Goal: Obtain resource: Download file/media

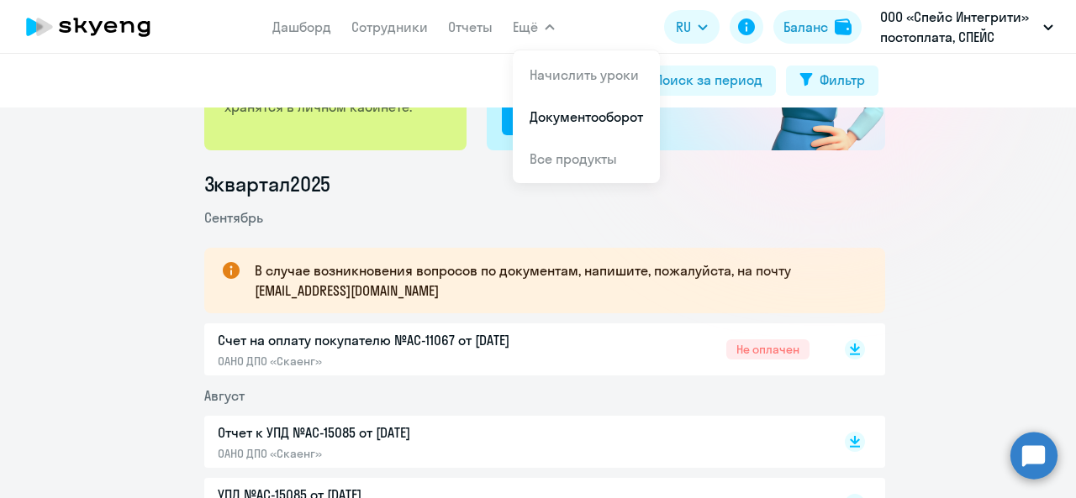
scroll to position [252, 0]
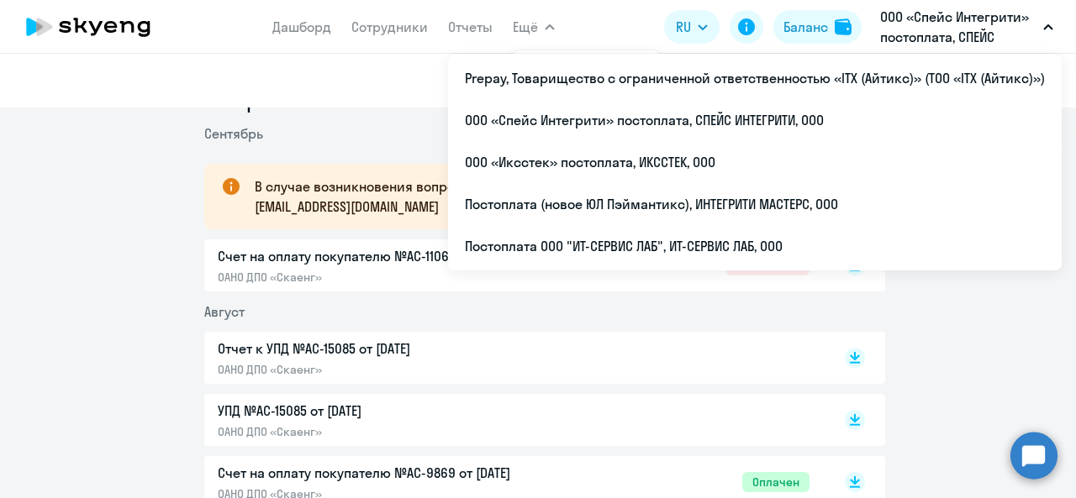
click at [943, 23] on p "ООО «Спейс Интегрити» постоплата, СПЕЙС ИНТЕГРИТИ, ООО" at bounding box center [958, 27] width 156 height 40
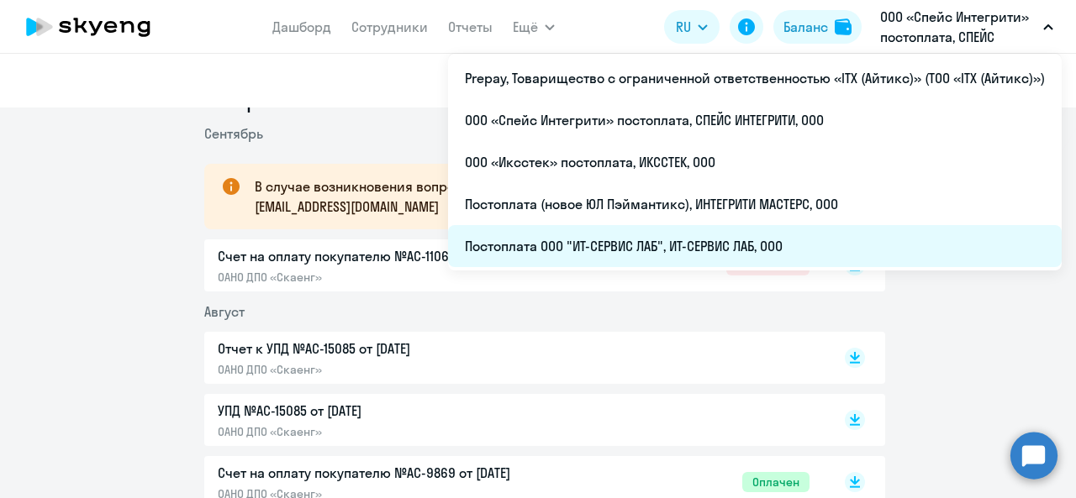
click at [751, 243] on li "Постоплата ООО "ИТ-СЕРВИС ЛАБ", ИТ-СЕРВИС ЛАБ, ООО" at bounding box center [754, 246] width 613 height 42
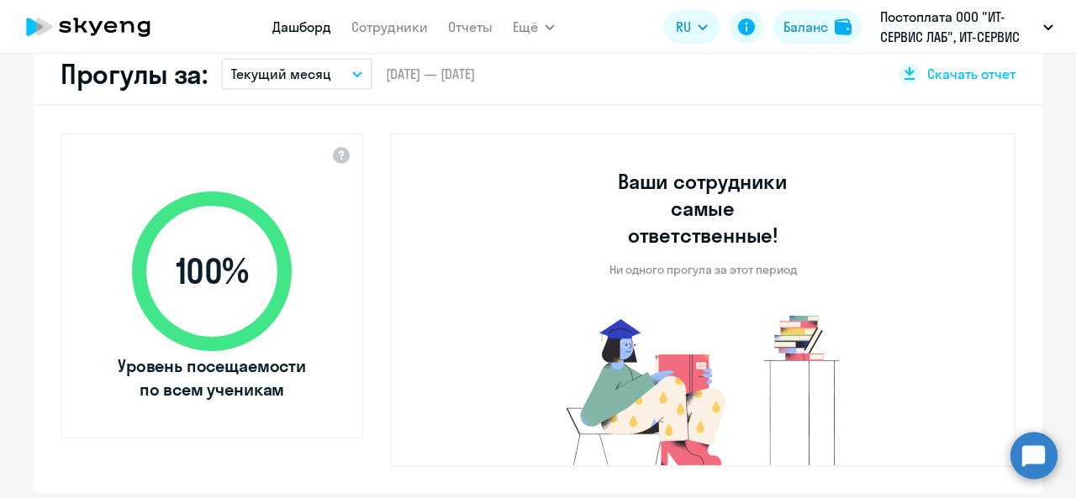
select select "30"
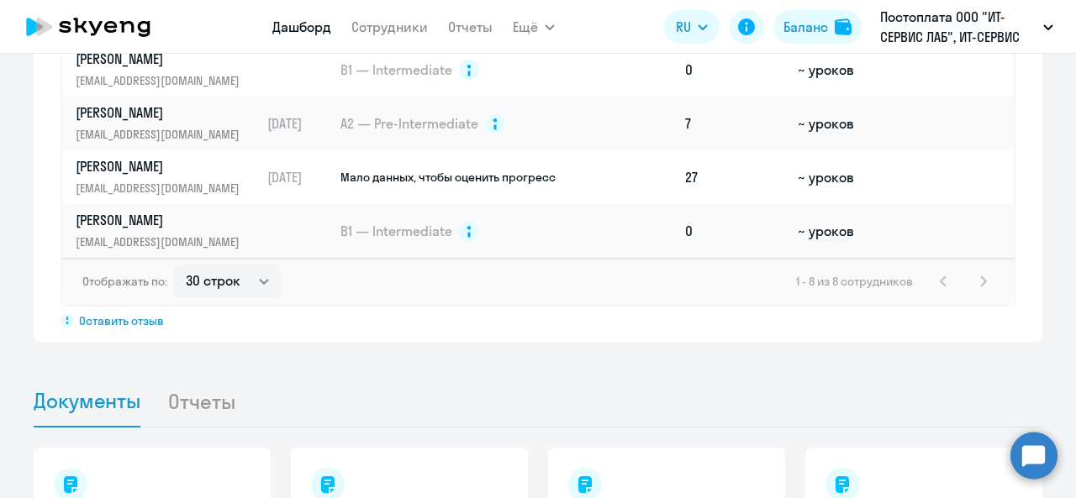
scroll to position [1588, 0]
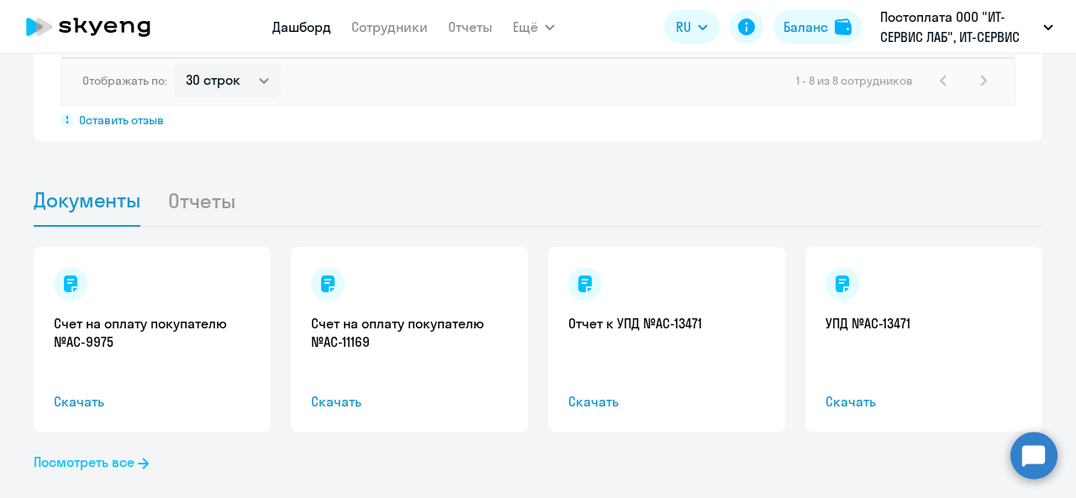
click at [111, 452] on link "Посмотреть все" at bounding box center [91, 462] width 115 height 20
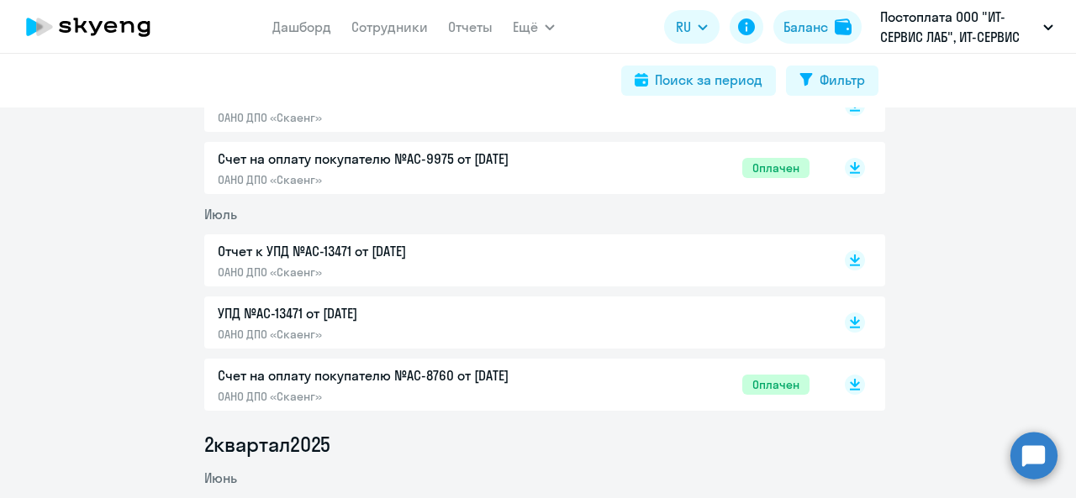
scroll to position [588, 0]
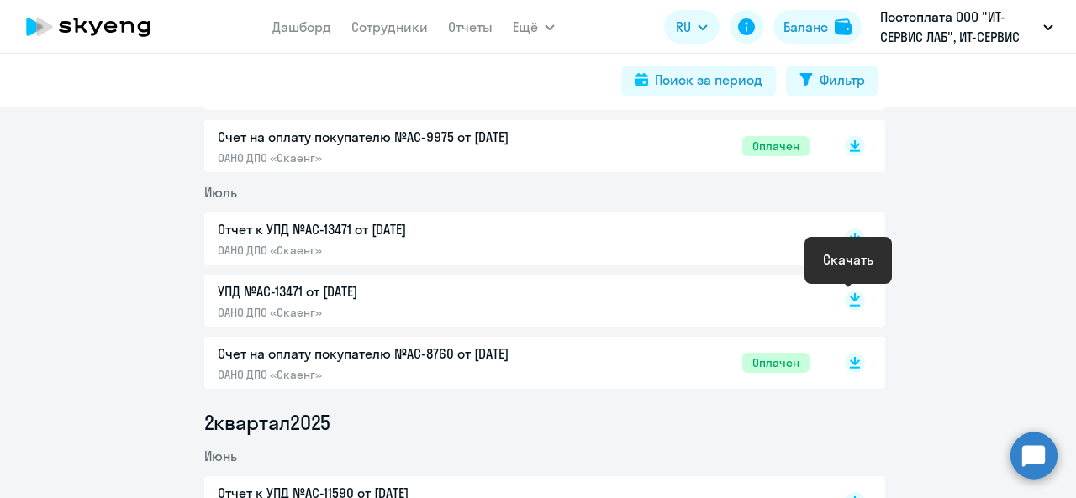
click at [852, 297] on icon at bounding box center [855, 297] width 10 height 8
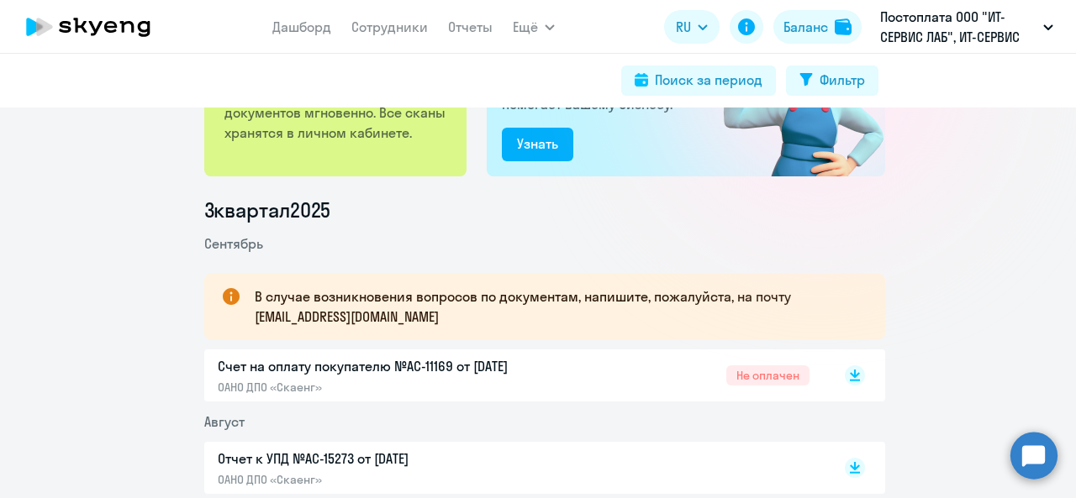
scroll to position [168, 0]
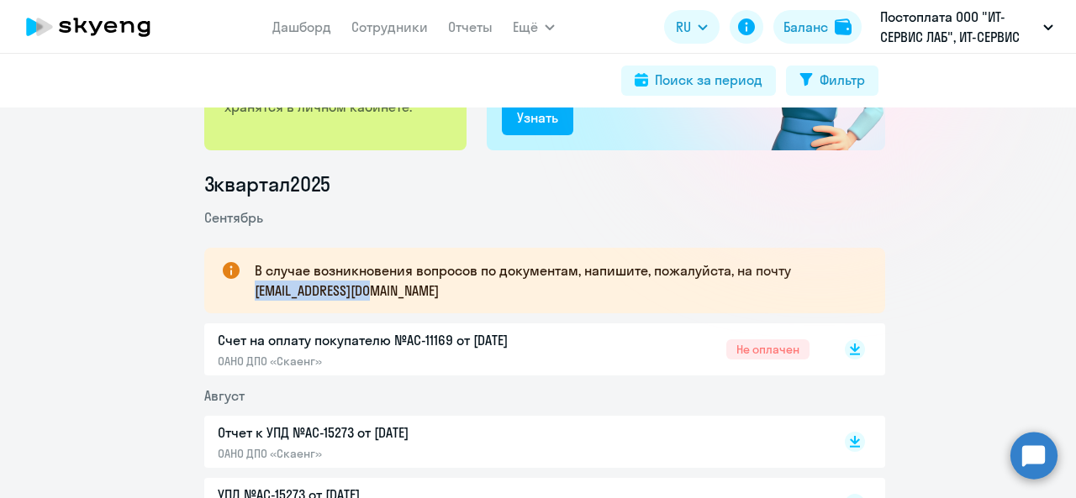
drag, startPoint x: 249, startPoint y: 292, endPoint x: 385, endPoint y: 291, distance: 136.1
click at [385, 291] on p "В случае возникновения вопросов по документам, напишите, пожалуйста, на почту […" at bounding box center [555, 280] width 600 height 40
copy p "[EMAIL_ADDRESS][DOMAIN_NAME]"
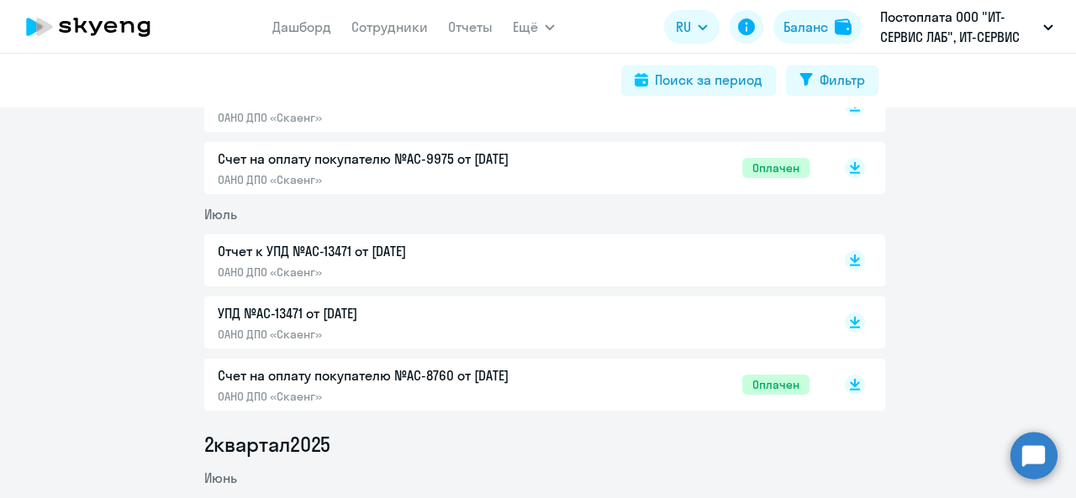
scroll to position [588, 0]
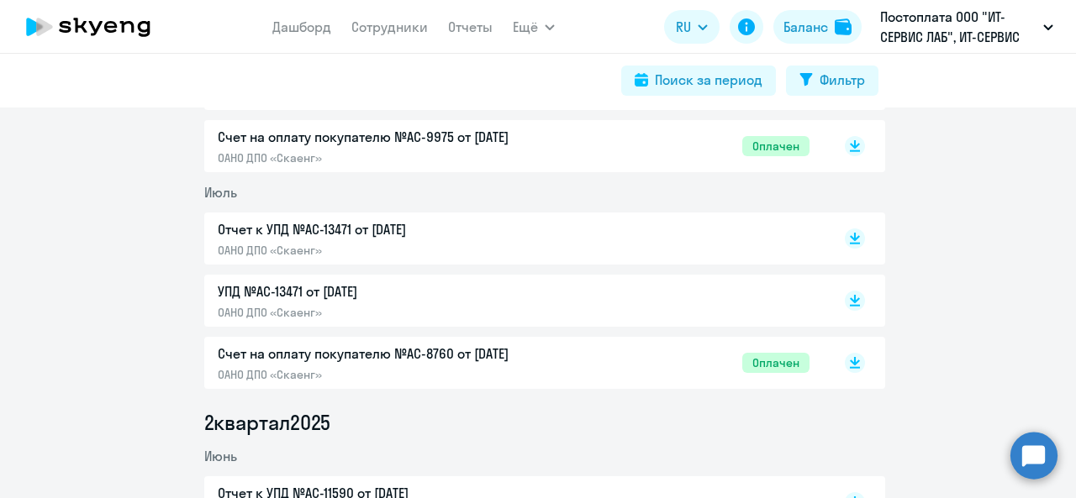
click at [375, 234] on p "Отчет к УПД №AC-13471 от [DATE]" at bounding box center [394, 229] width 353 height 20
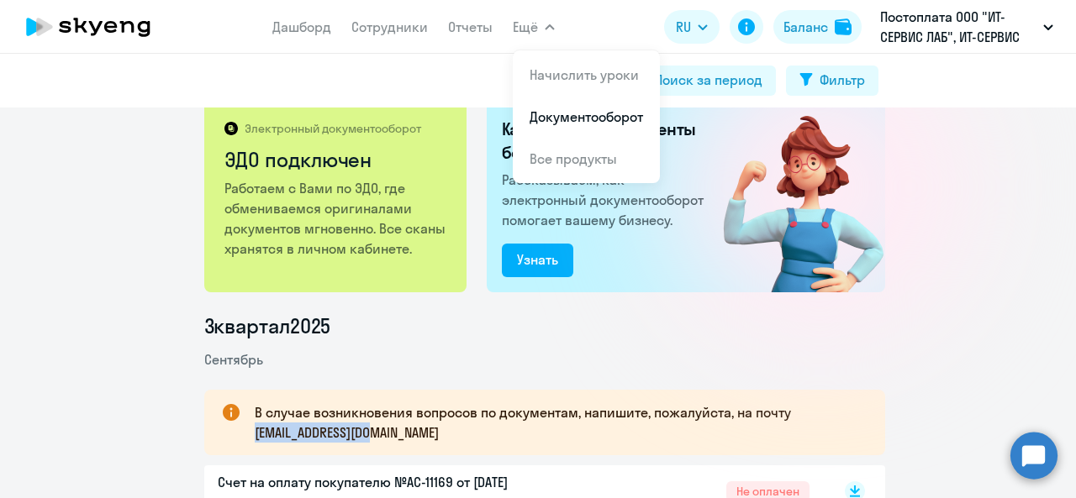
scroll to position [0, 0]
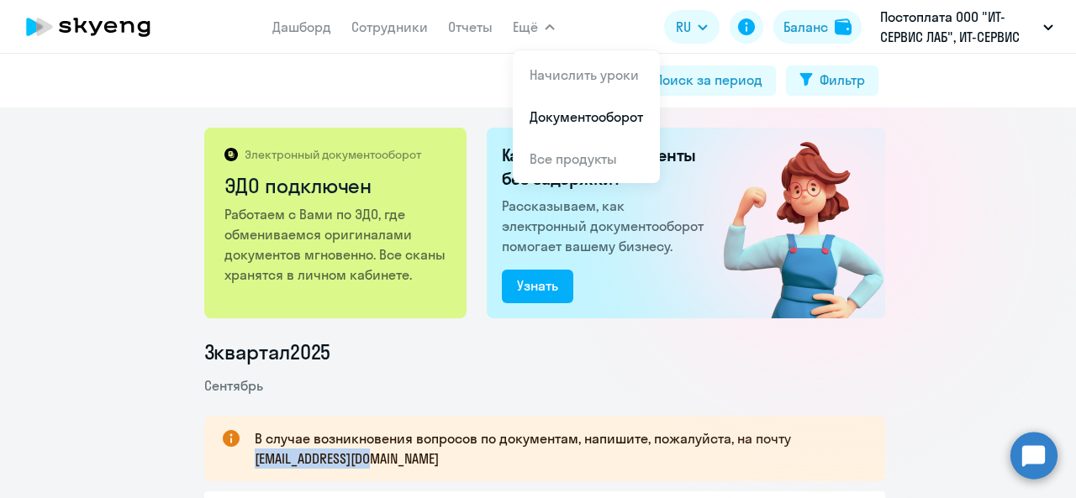
copy p "[EMAIL_ADDRESS][DOMAIN_NAME]"
